Goal: Complete application form: Complete application form

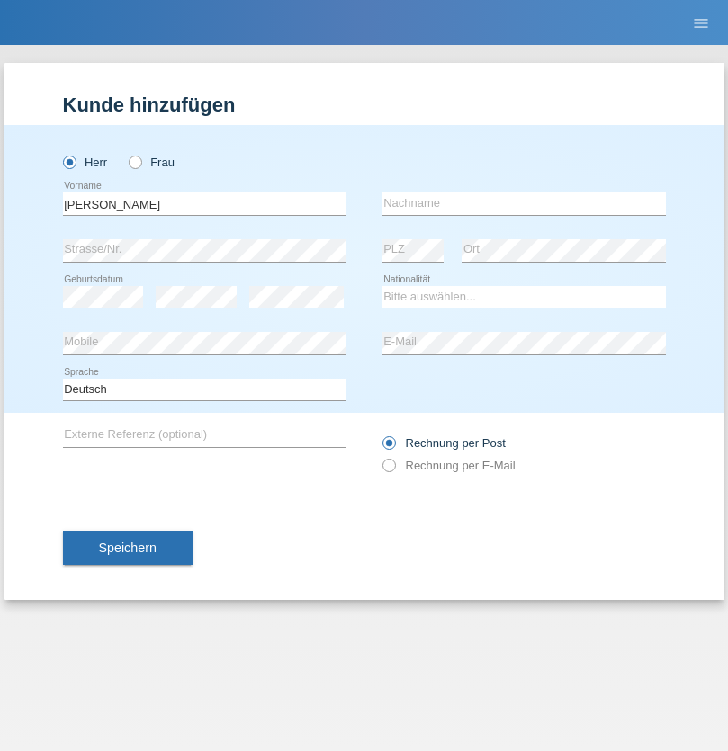
type input "Ibrahim"
click at [523, 203] on input "text" at bounding box center [523, 203] width 283 height 22
type input "Jassim"
select select "CH"
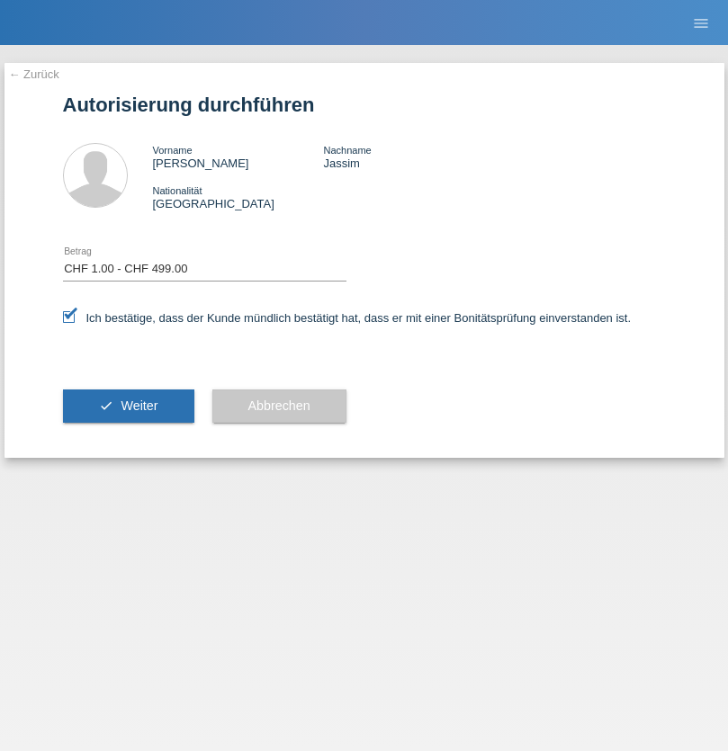
select select "1"
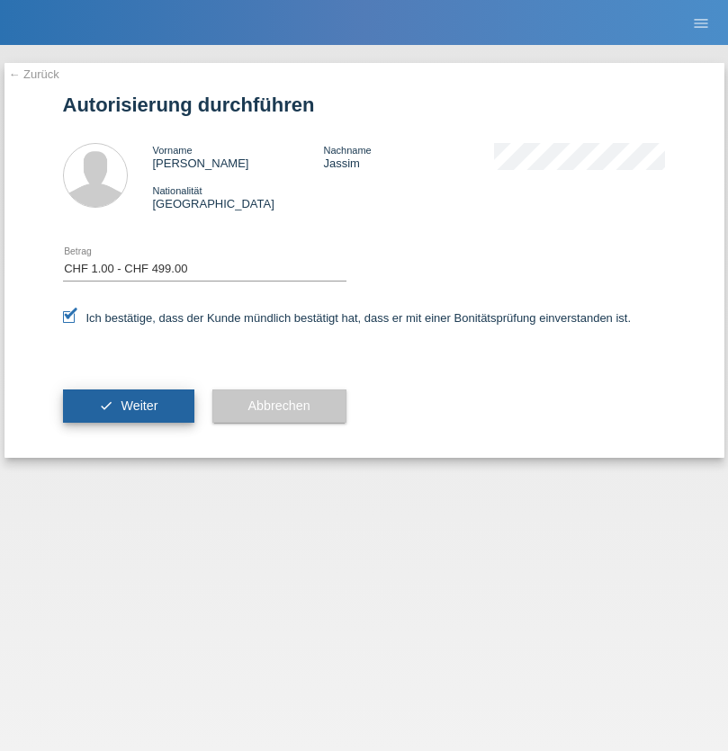
click at [128, 406] on span "Weiter" at bounding box center [139, 405] width 37 height 14
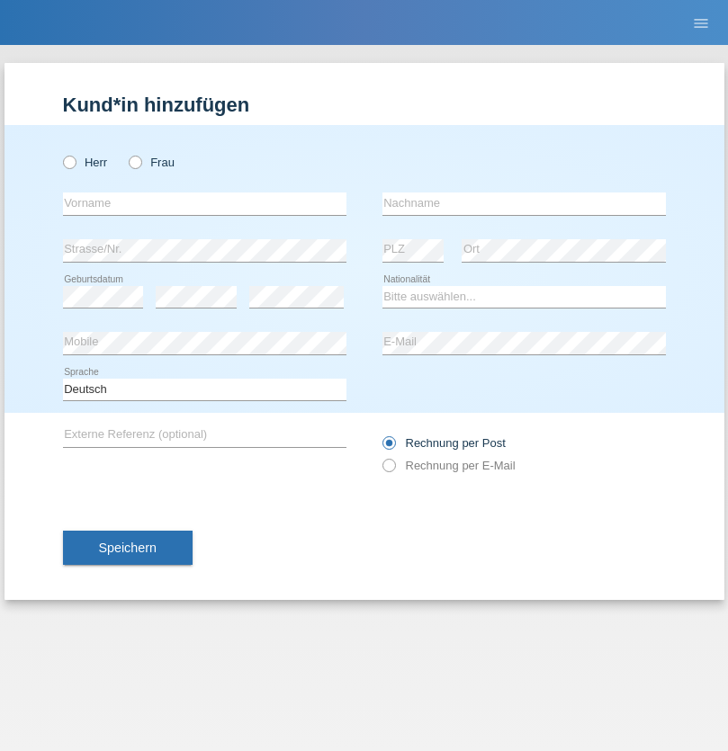
radio input "true"
click at [204, 203] on input "text" at bounding box center [204, 203] width 283 height 22
type input "Joel"
click at [523, 203] on input "text" at bounding box center [523, 203] width 283 height 22
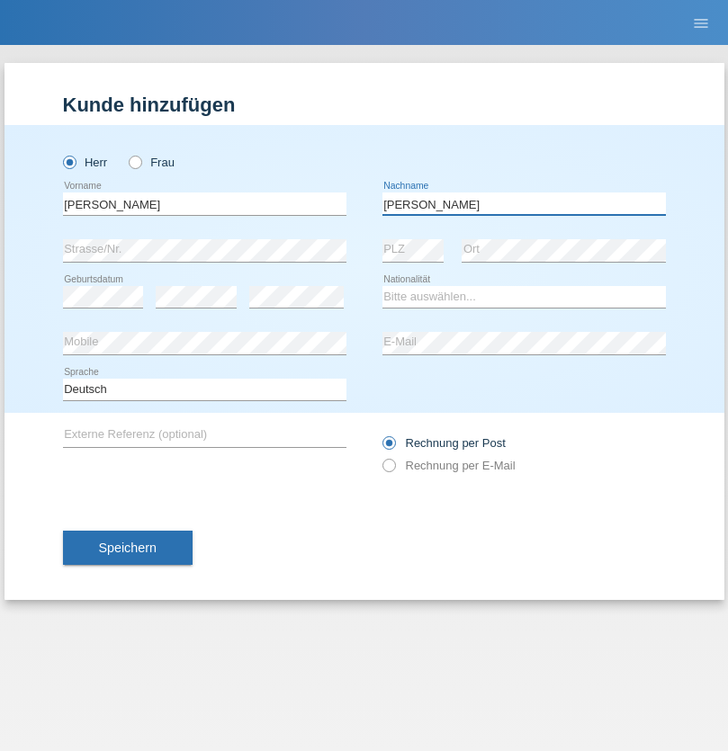
type input "Tinner"
select select "CH"
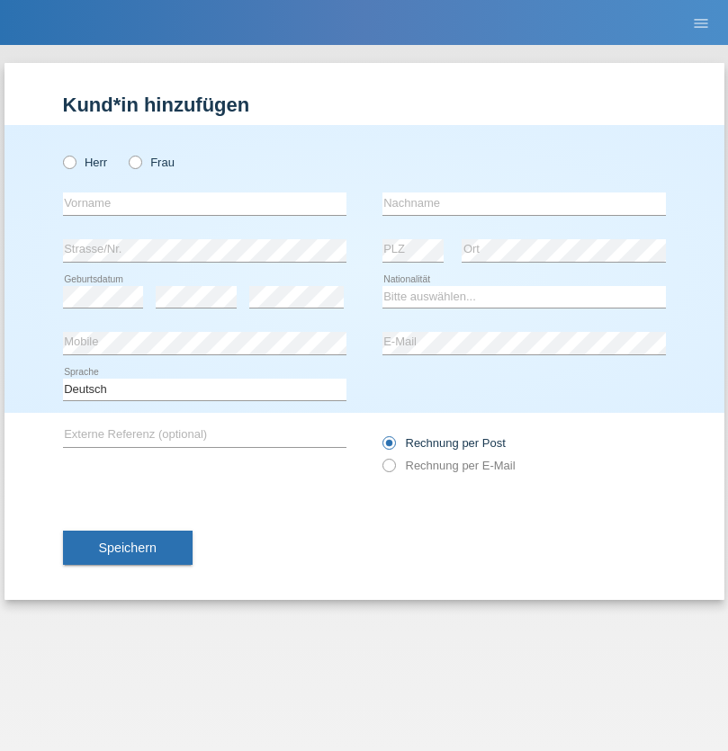
radio input "true"
click at [204, 203] on input "text" at bounding box center [204, 203] width 283 height 22
type input "firat"
click at [523, 203] on input "text" at bounding box center [523, 203] width 283 height 22
type input "kara"
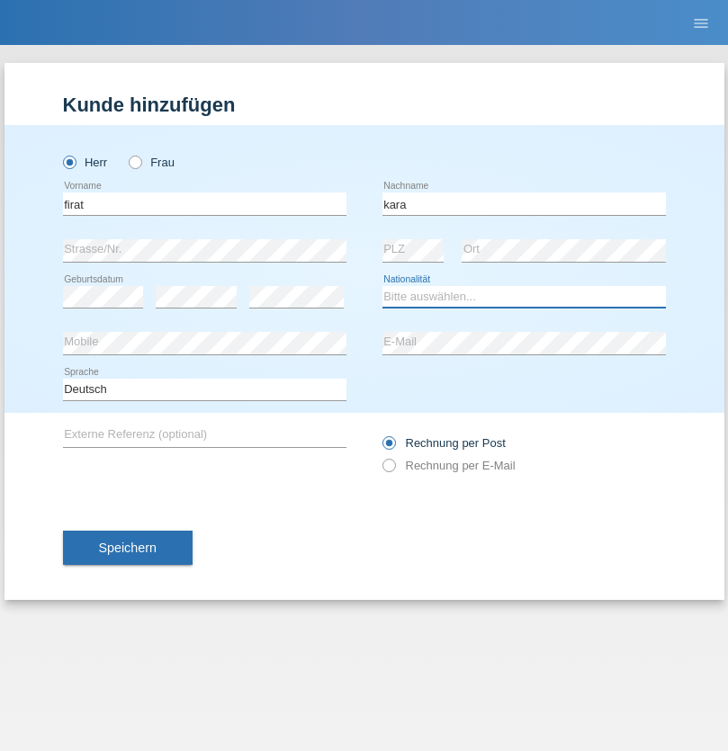
select select "CH"
